Goal: Information Seeking & Learning: Learn about a topic

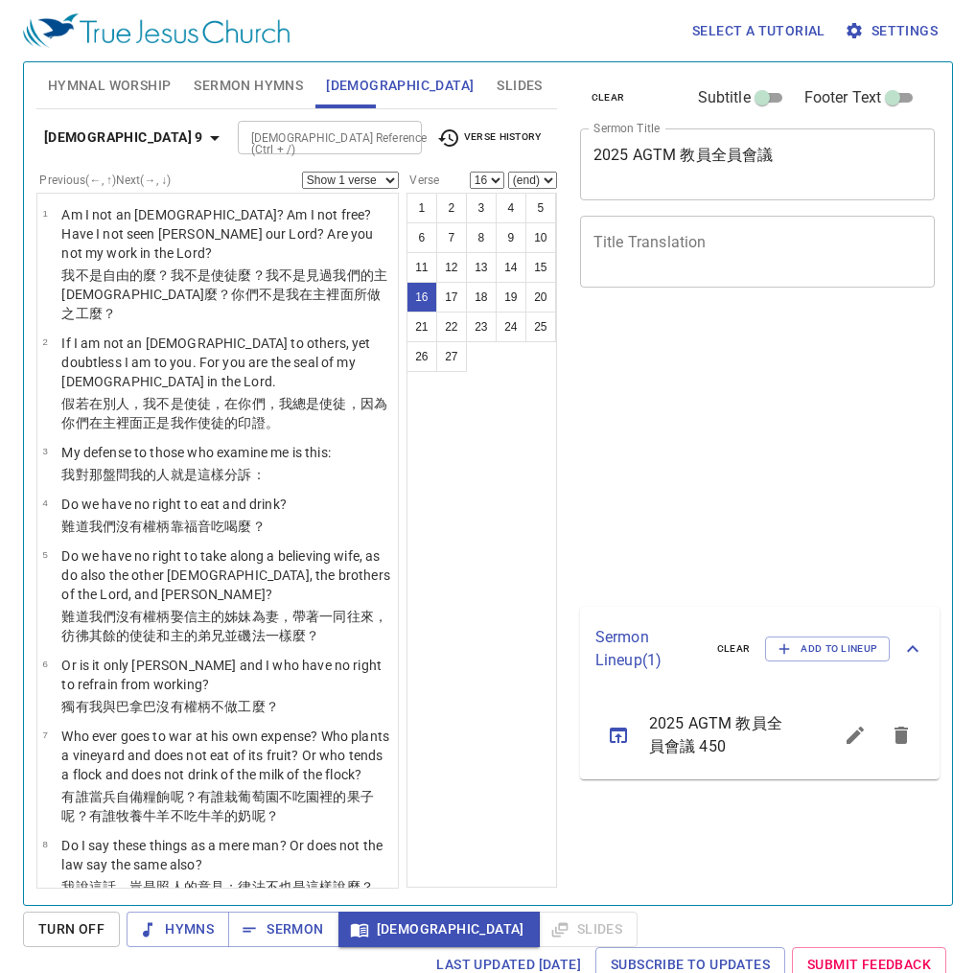
select select "16"
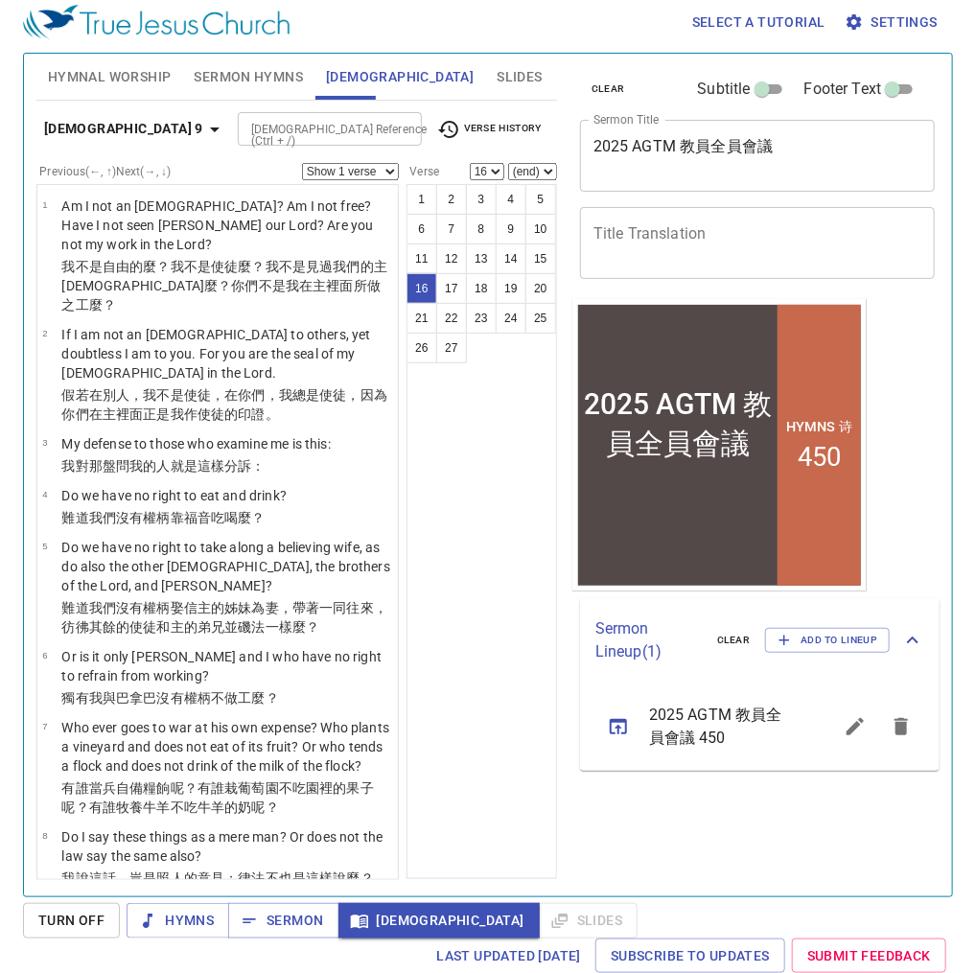
scroll to position [1239, 0]
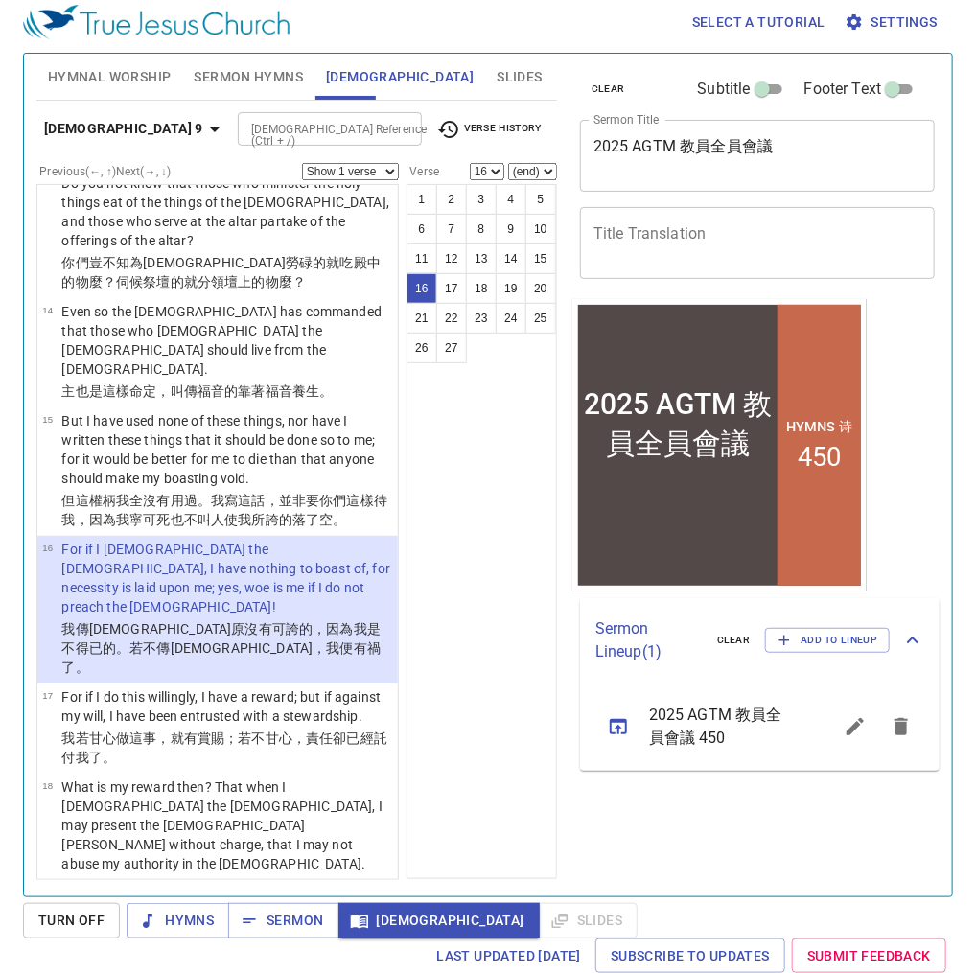
click at [227, 79] on span "Sermon Hymns" at bounding box center [248, 77] width 109 height 24
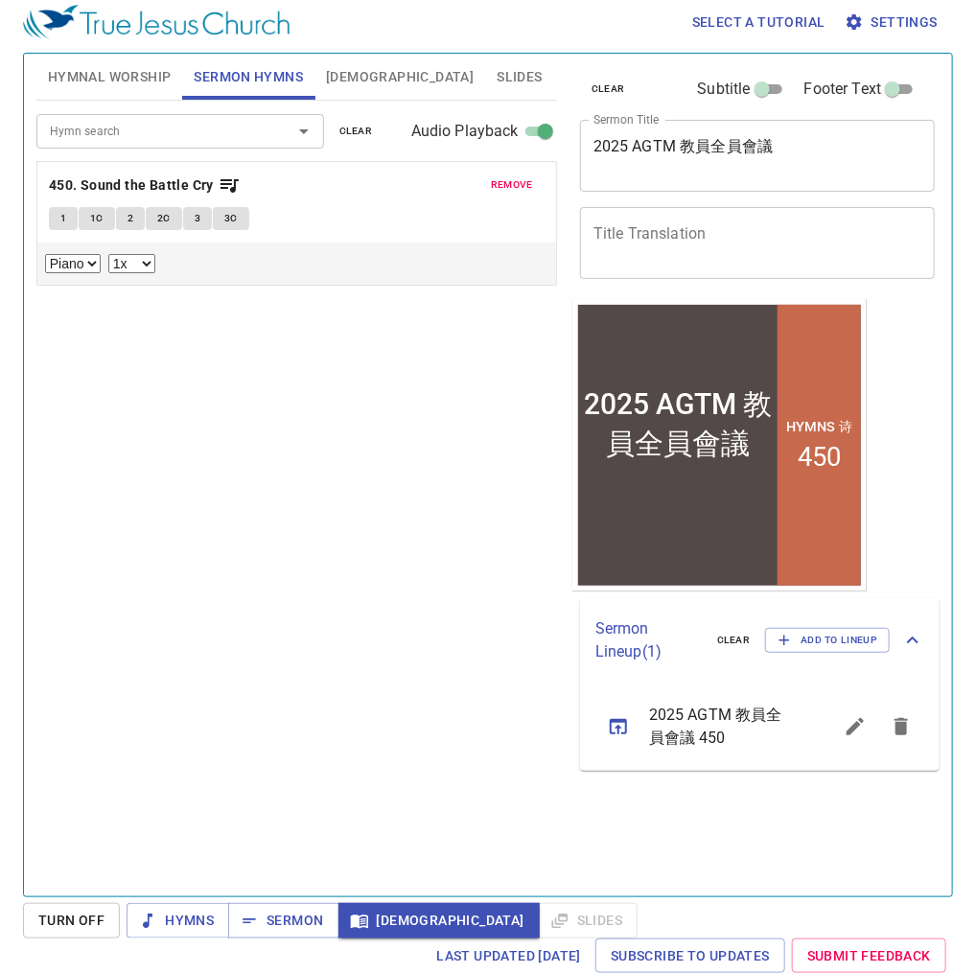
click at [525, 182] on span "remove" at bounding box center [512, 184] width 42 height 17
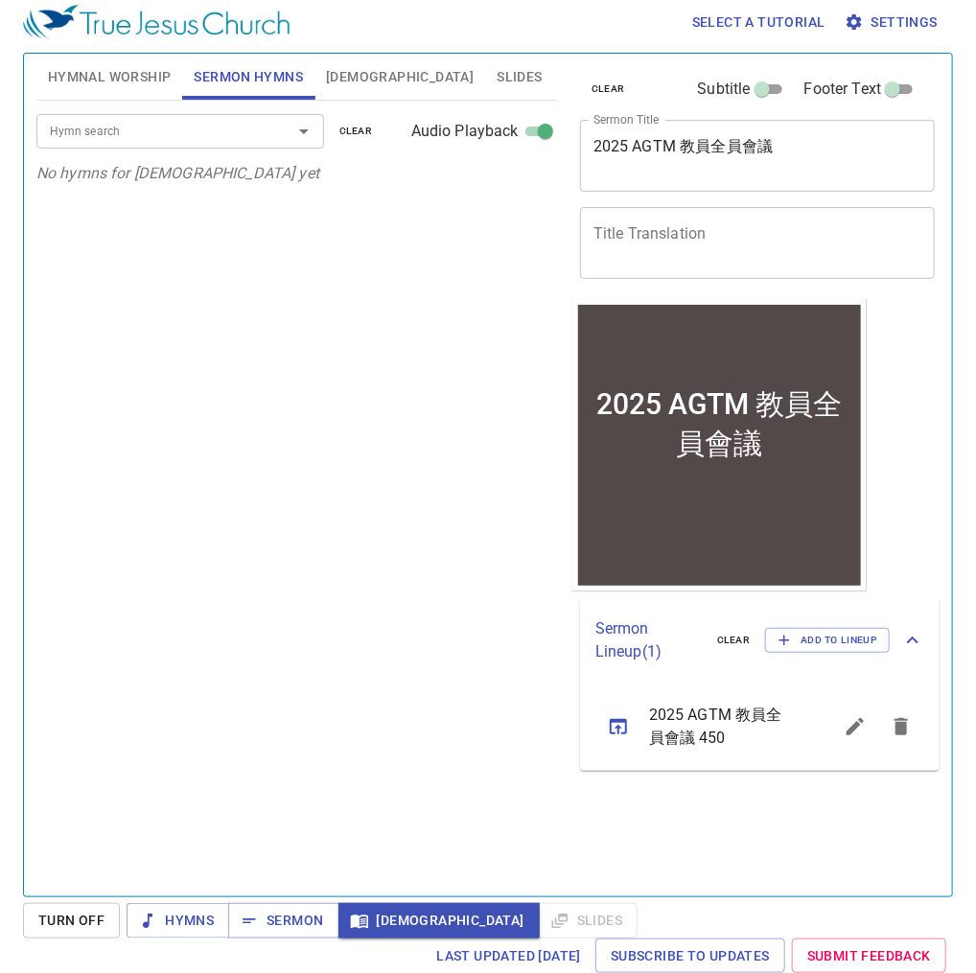
click at [184, 132] on input "Hymn search" at bounding box center [151, 131] width 219 height 22
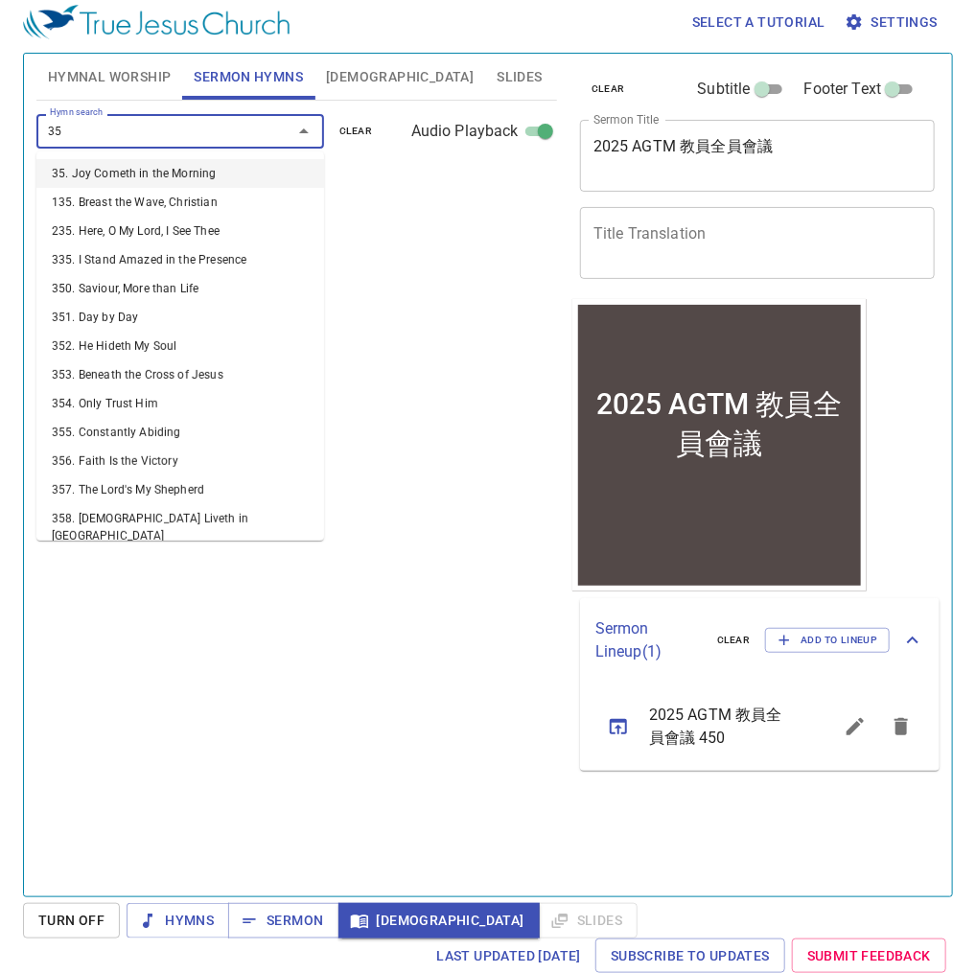
type input "357"
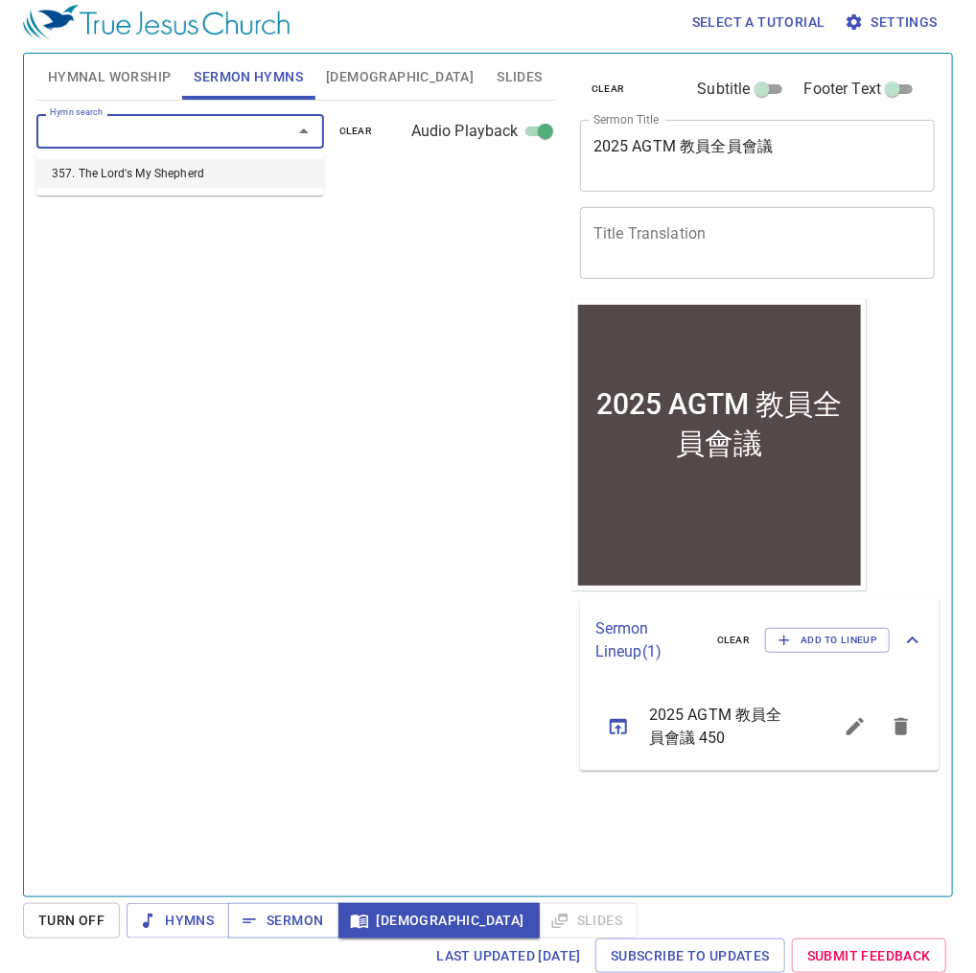
select select "1"
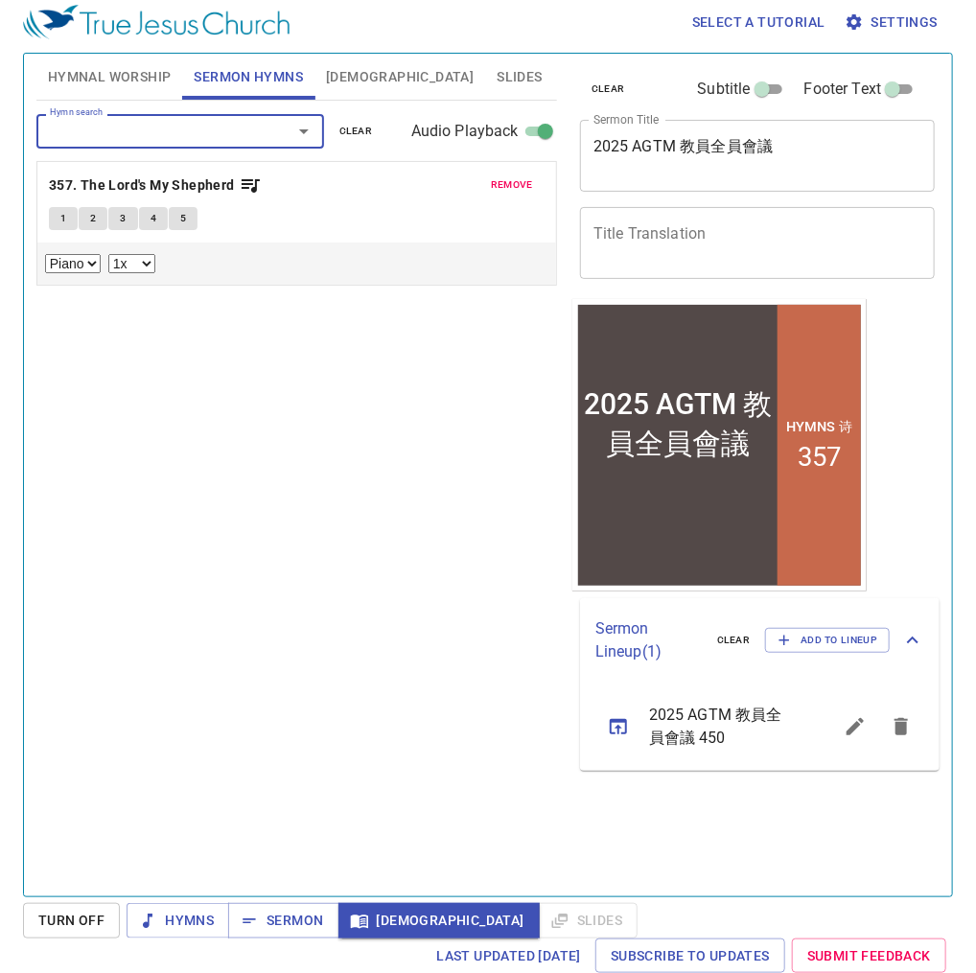
click at [213, 171] on div "remove 357. The Lord's My Shepherd 1 2 3 4 5 Piano 0.6x 0.7x 0.8x 0.9x 1x 1.1x …" at bounding box center [296, 223] width 518 height 123
click at [211, 173] on b "357. The Lord's My Shepherd" at bounding box center [142, 185] width 186 height 24
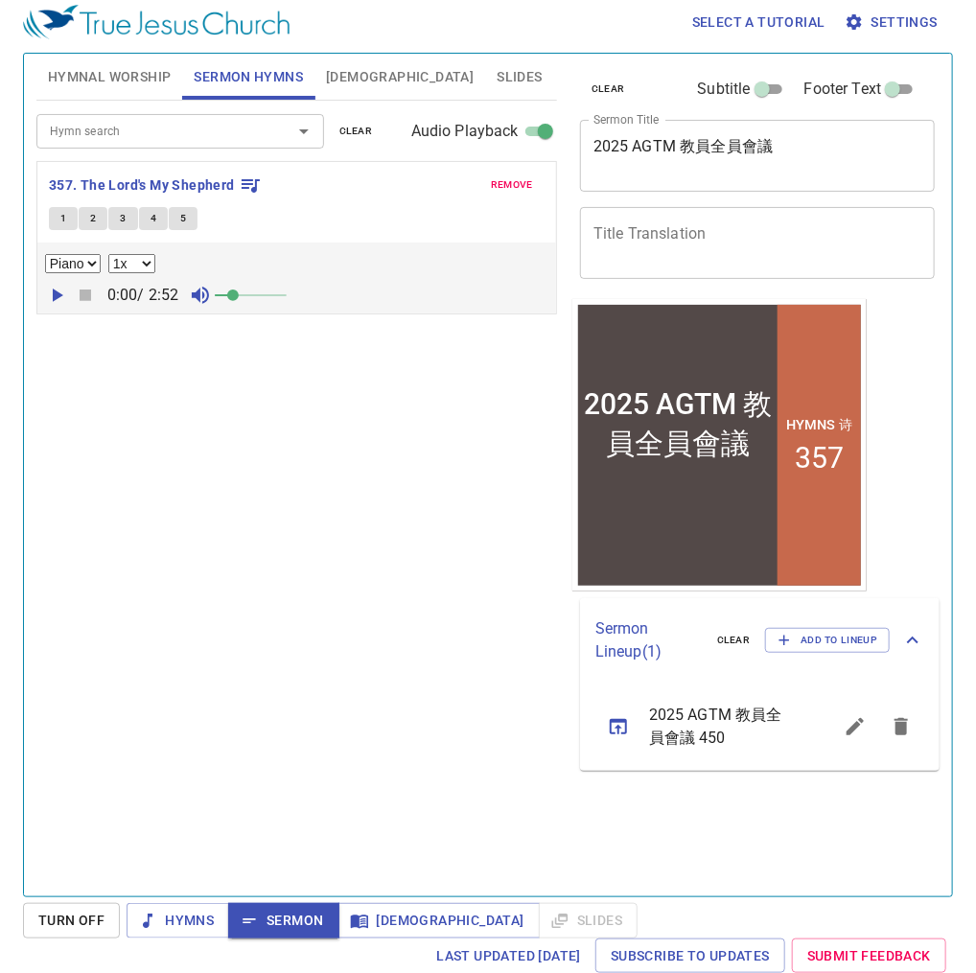
click at [61, 214] on span "1" at bounding box center [63, 218] width 6 height 17
click at [89, 207] on button "2" at bounding box center [93, 218] width 29 height 23
click at [128, 222] on button "3" at bounding box center [122, 218] width 29 height 23
click at [184, 219] on span "5" at bounding box center [183, 218] width 6 height 17
click at [274, 912] on span "Sermon" at bounding box center [283, 920] width 80 height 24
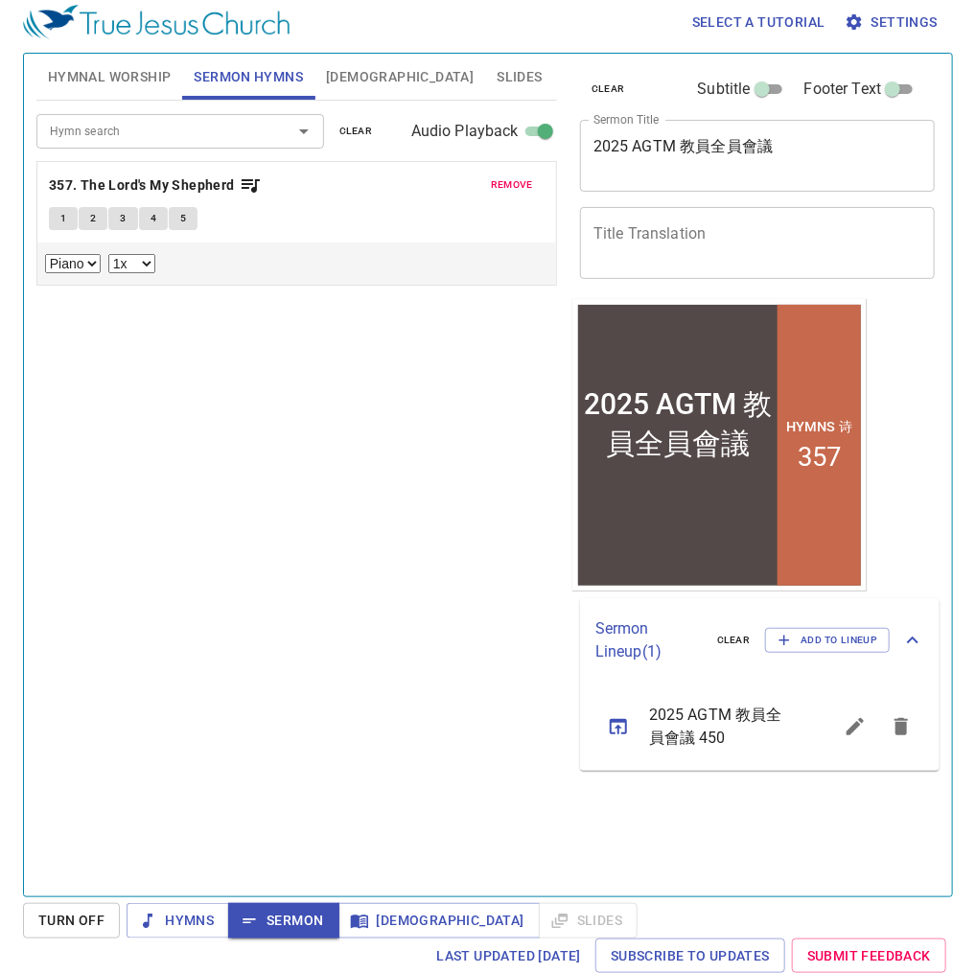
click at [337, 492] on div "Hymn search Hymn search clear Audio Playback remove 357. The Lord's My Shepherd…" at bounding box center [296, 490] width 520 height 779
